Goal: Information Seeking & Learning: Learn about a topic

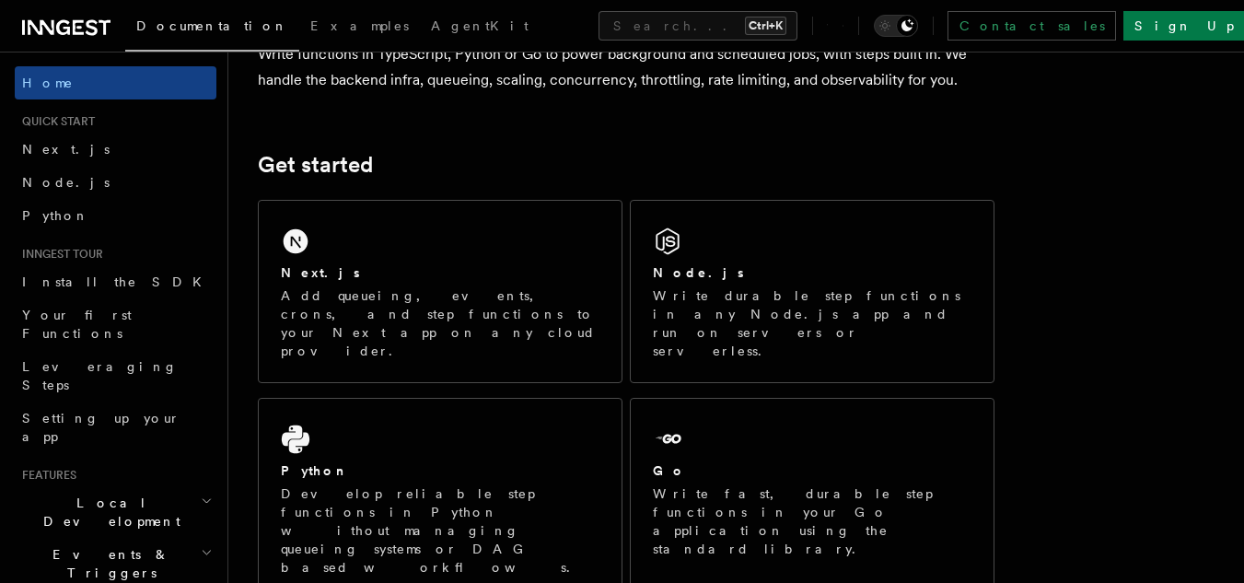
scroll to position [184, 0]
click at [310, 28] on span "Examples" at bounding box center [359, 25] width 99 height 15
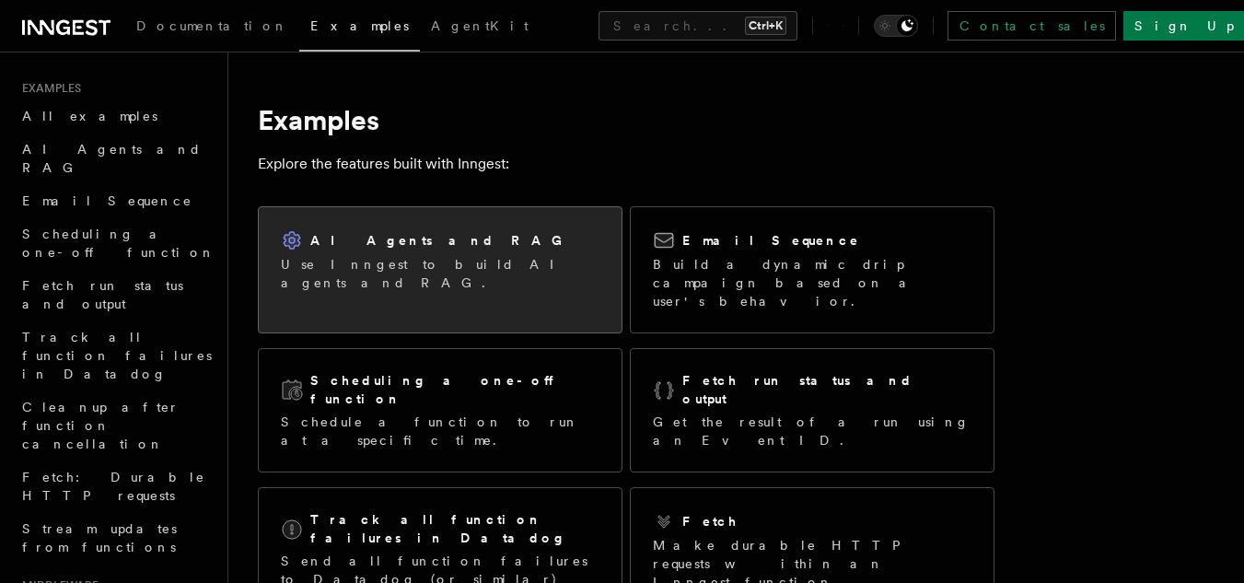
click at [424, 267] on p "Use Inngest to build AI agents and RAG." at bounding box center [440, 273] width 319 height 37
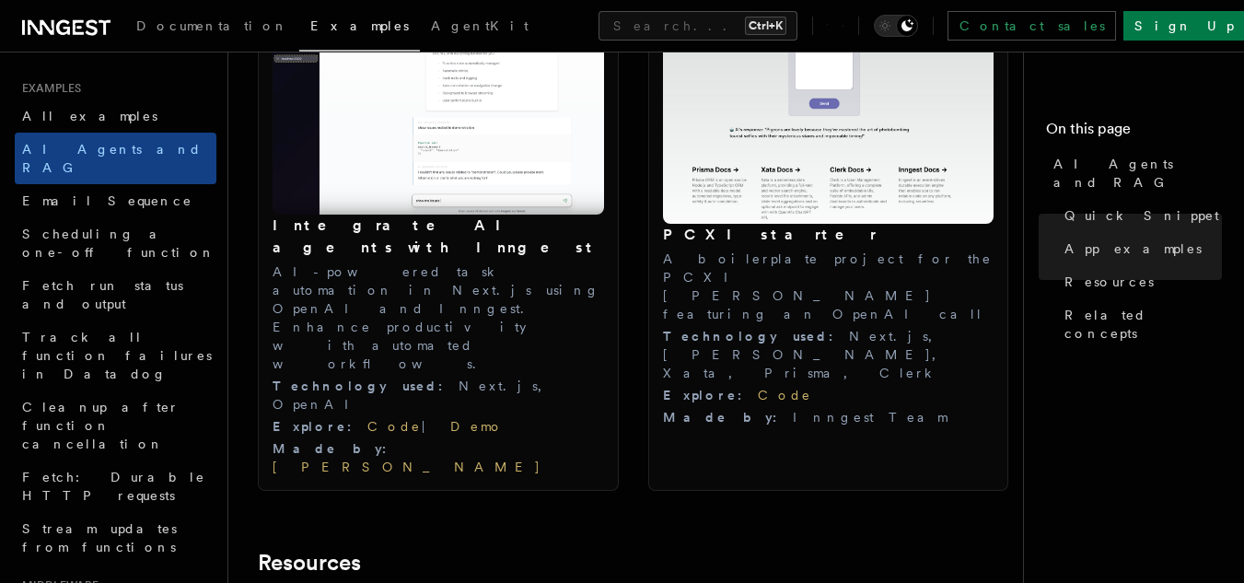
scroll to position [2395, 0]
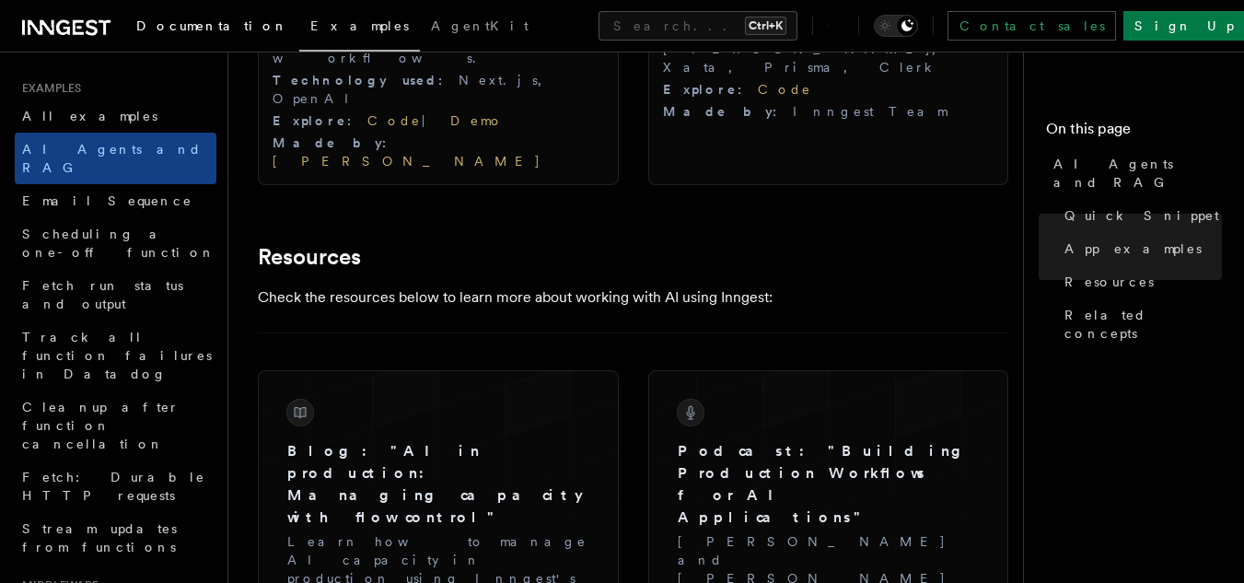
click at [190, 30] on span "Documentation" at bounding box center [212, 25] width 152 height 15
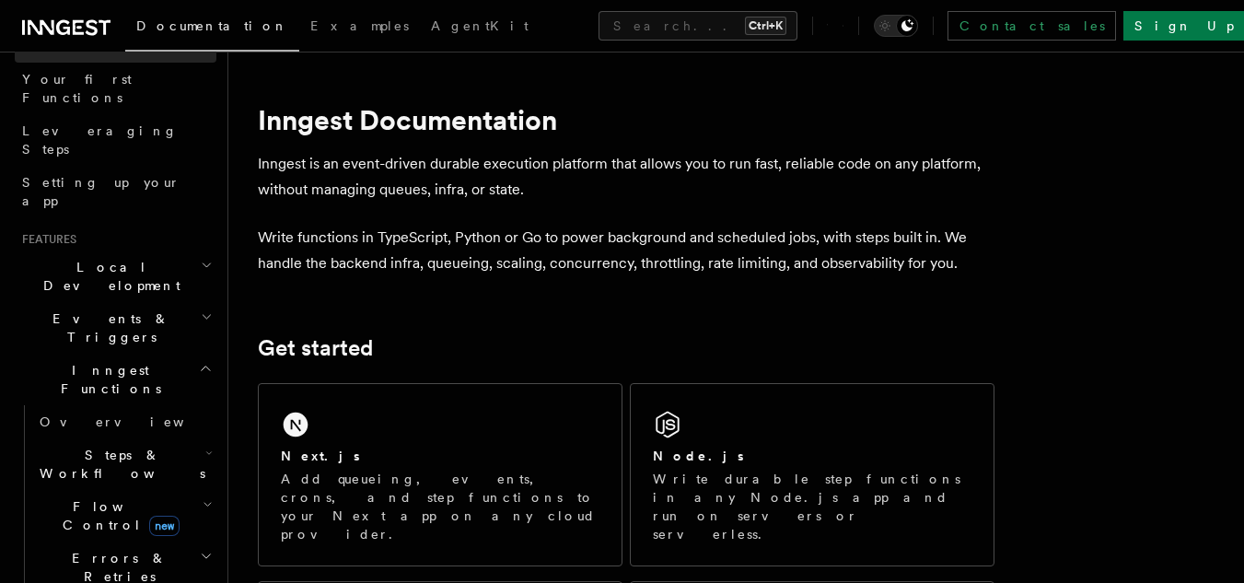
scroll to position [276, 0]
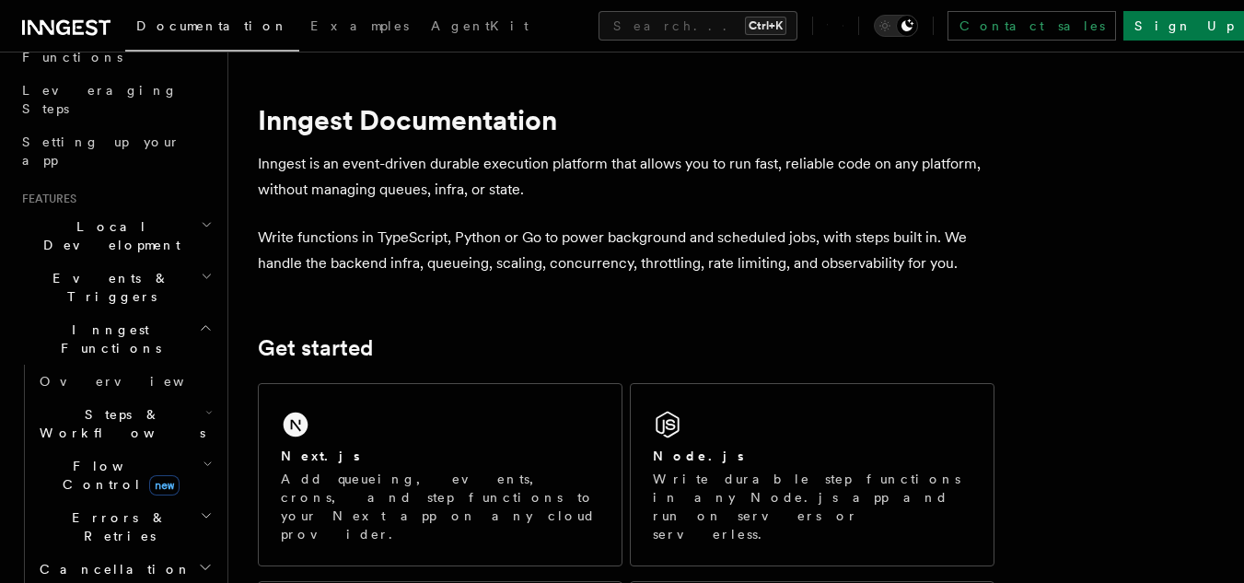
click at [84, 321] on span "Inngest Functions" at bounding box center [107, 339] width 184 height 37
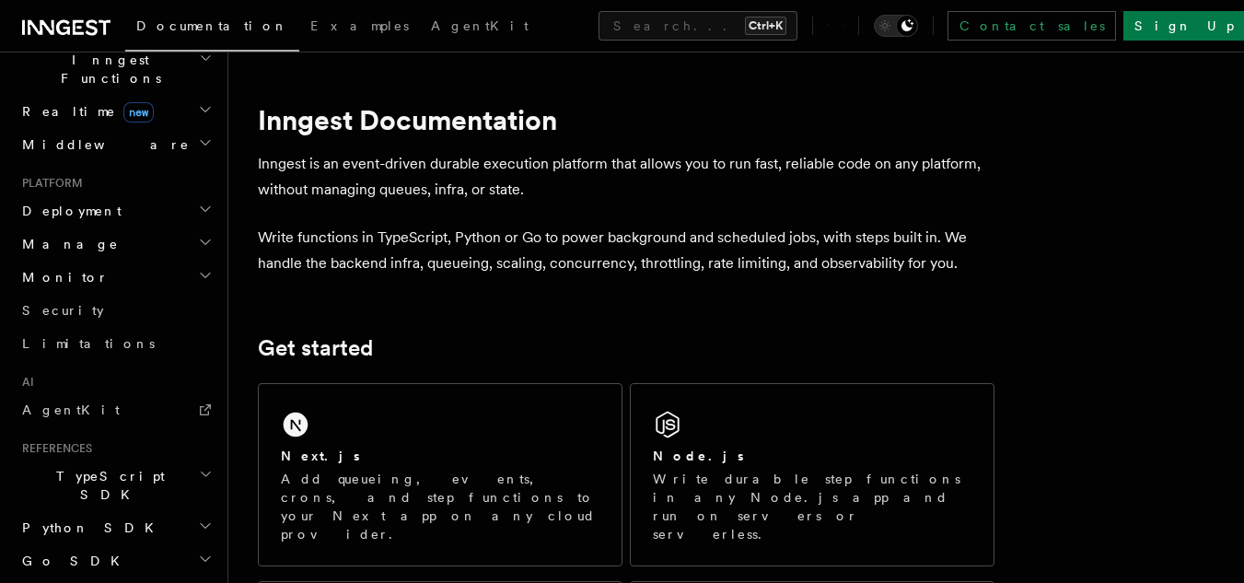
scroll to position [645, 0]
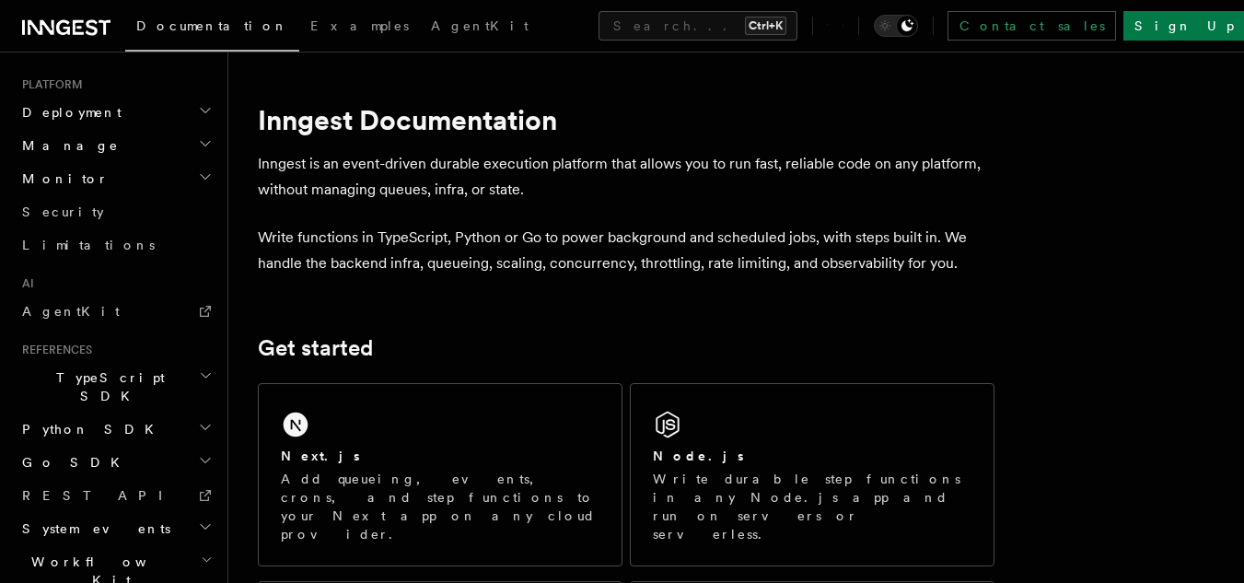
click at [90, 368] on span "TypeScript SDK" at bounding box center [107, 386] width 184 height 37
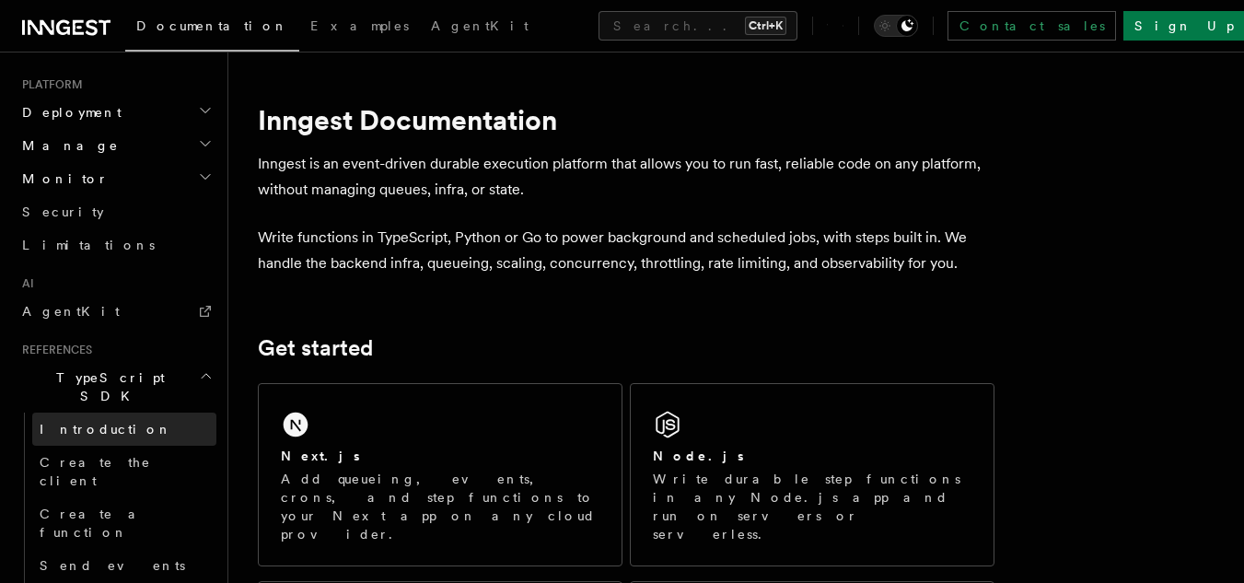
click at [90, 422] on span "Introduction" at bounding box center [106, 429] width 133 height 15
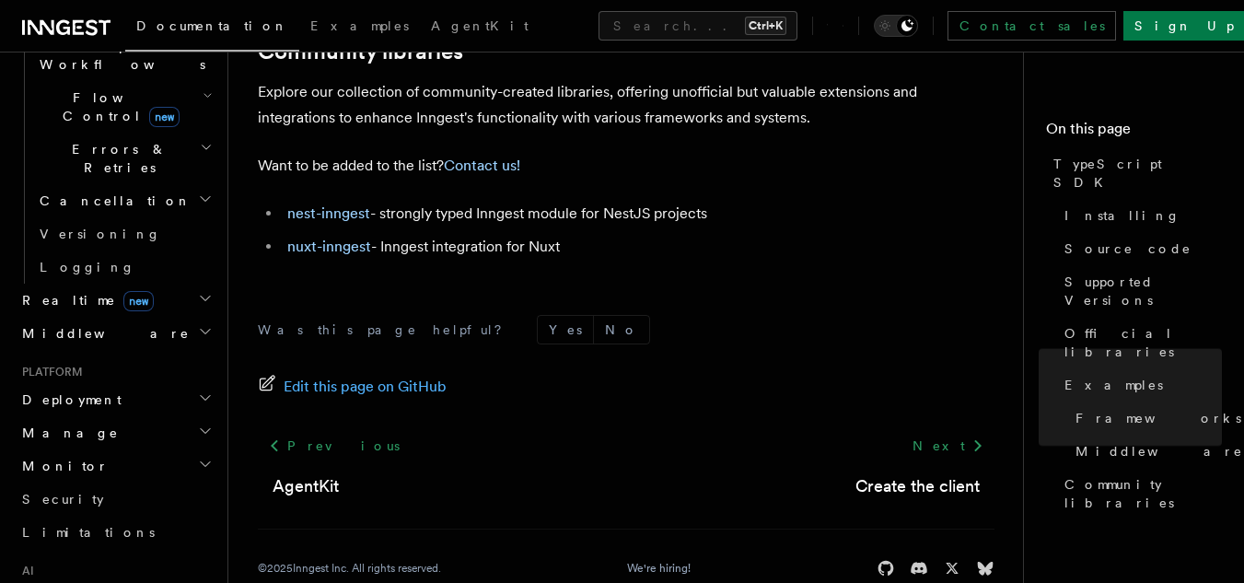
scroll to position [1429, 0]
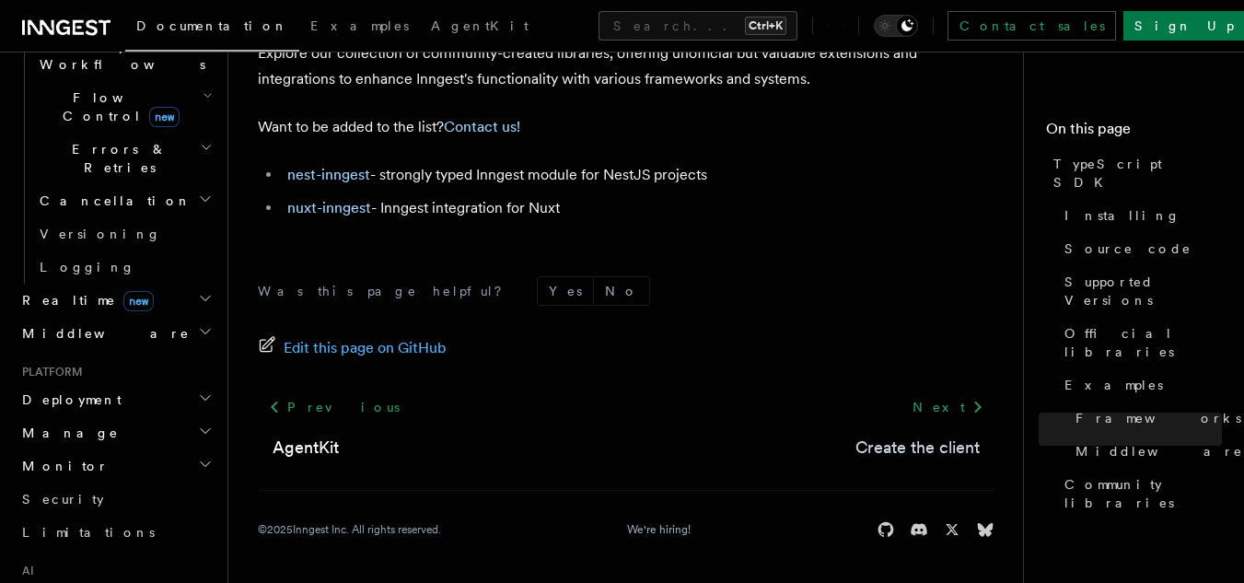
click at [923, 437] on link "Create the client" at bounding box center [918, 448] width 124 height 26
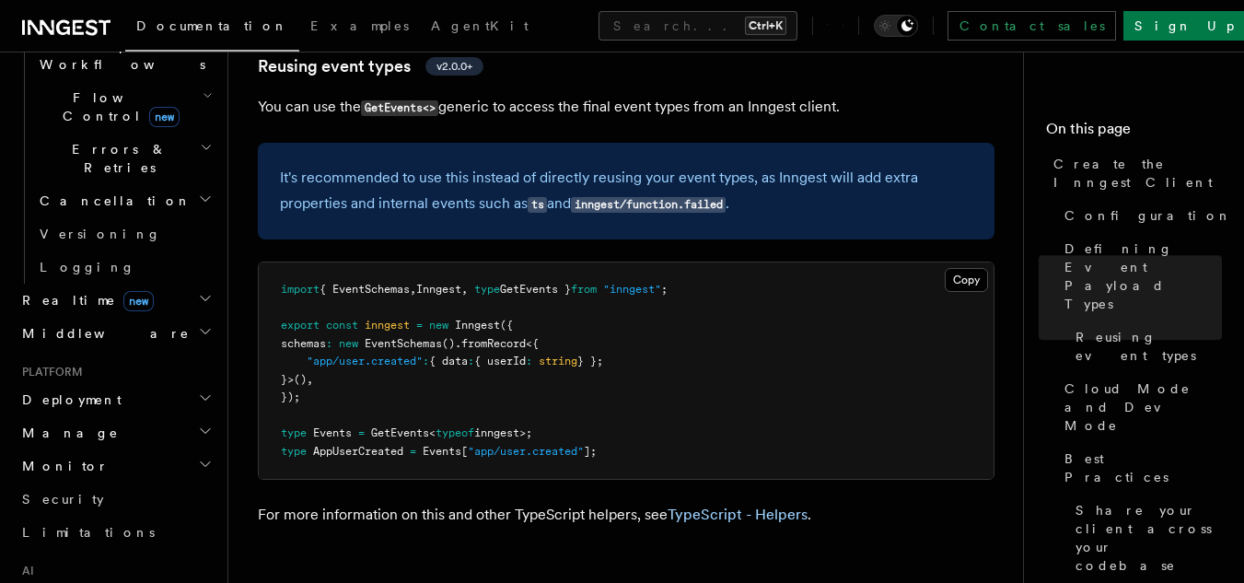
scroll to position [2671, 0]
